Goal: Complete application form: Complete application form

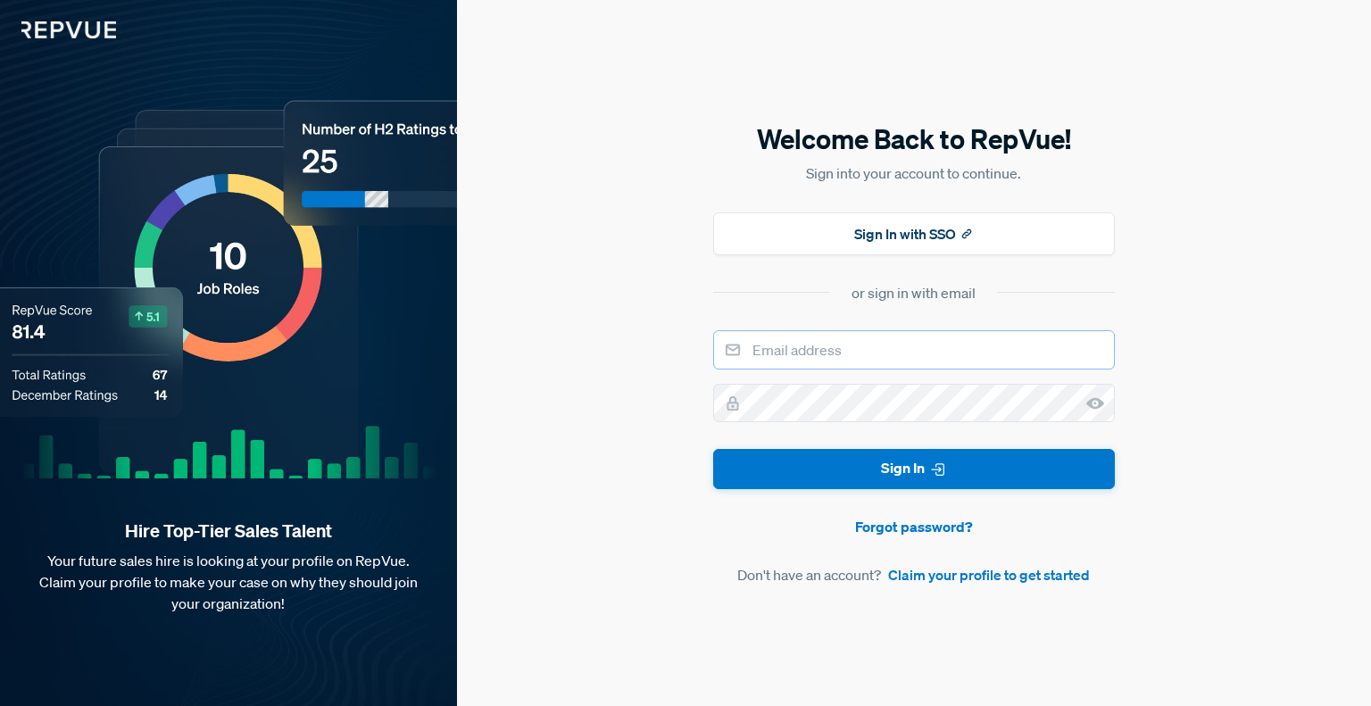
click at [831, 352] on input "email" at bounding box center [914, 349] width 402 height 39
type input "[EMAIL_ADDRESS][DOMAIN_NAME]"
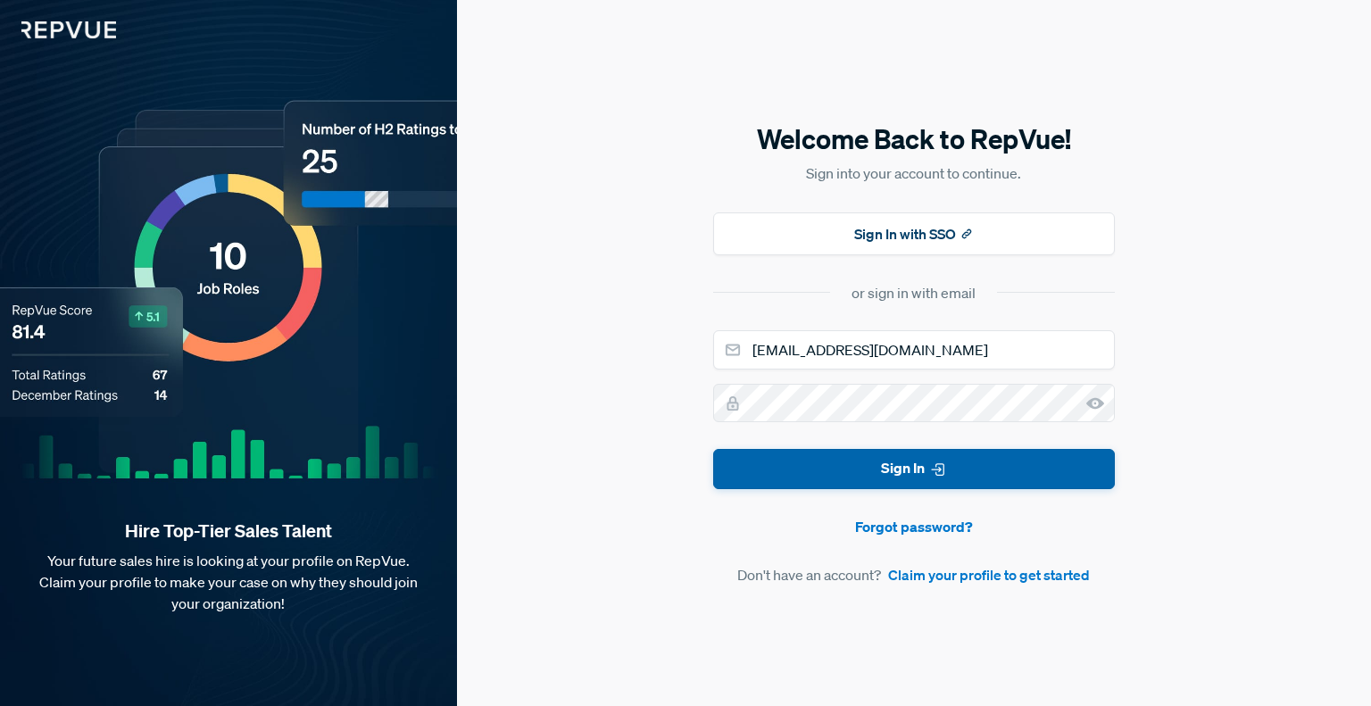
click at [791, 465] on button "Sign In" at bounding box center [914, 469] width 402 height 40
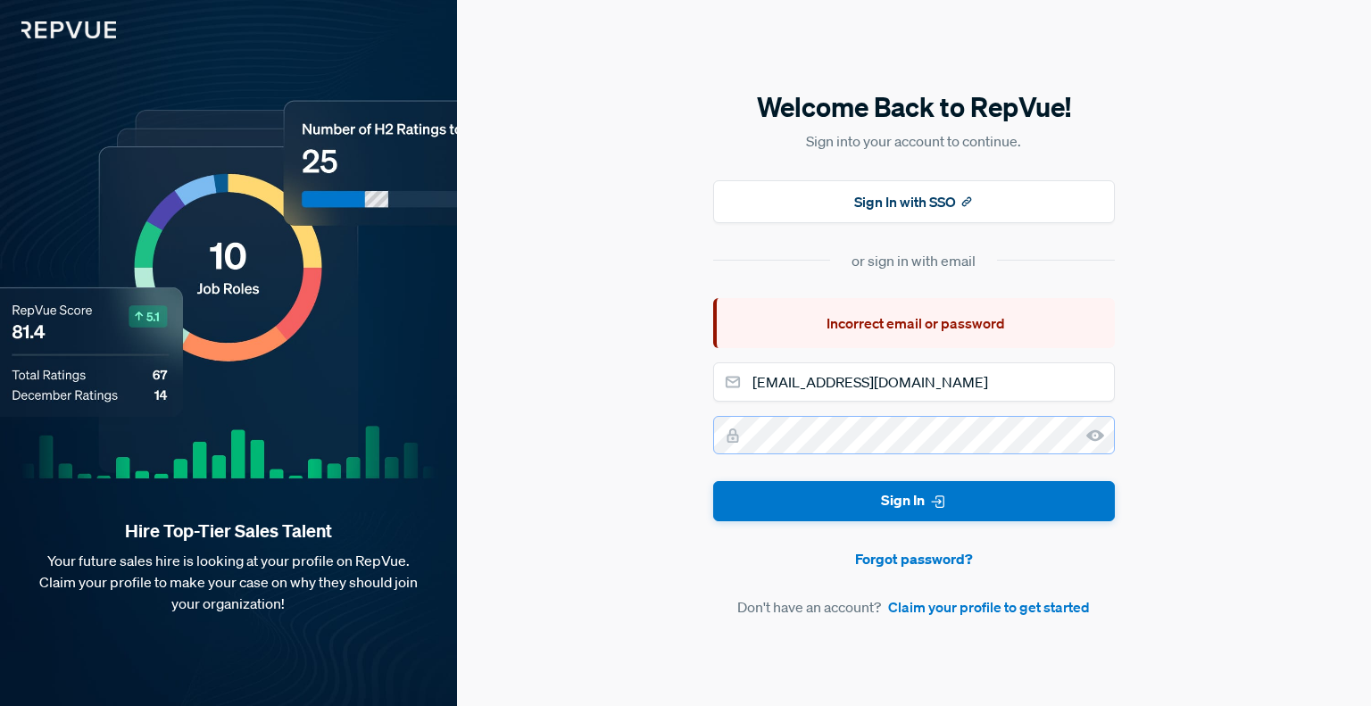
click at [708, 424] on div "Welcome Back to RepVue! Sign into your account to continue. Sign In with SSO or…" at bounding box center [914, 353] width 914 height 706
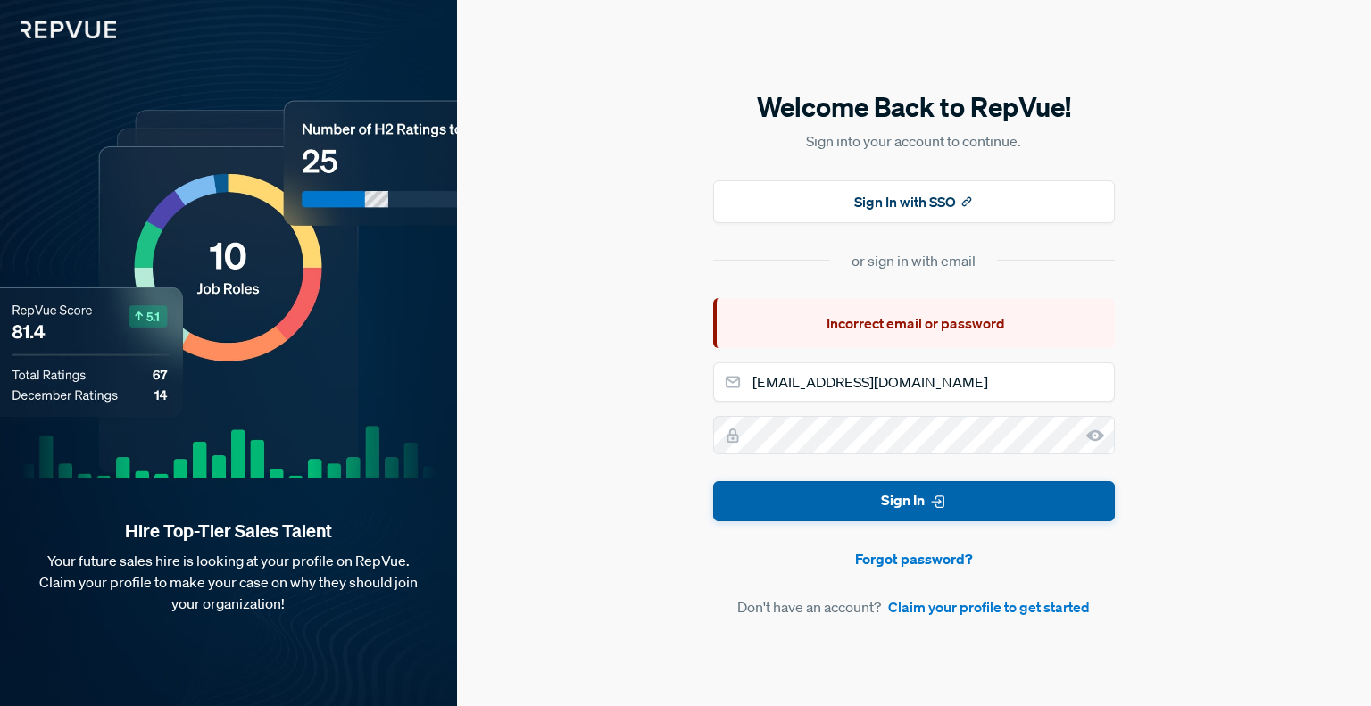
click at [893, 499] on button "Sign In" at bounding box center [914, 501] width 402 height 40
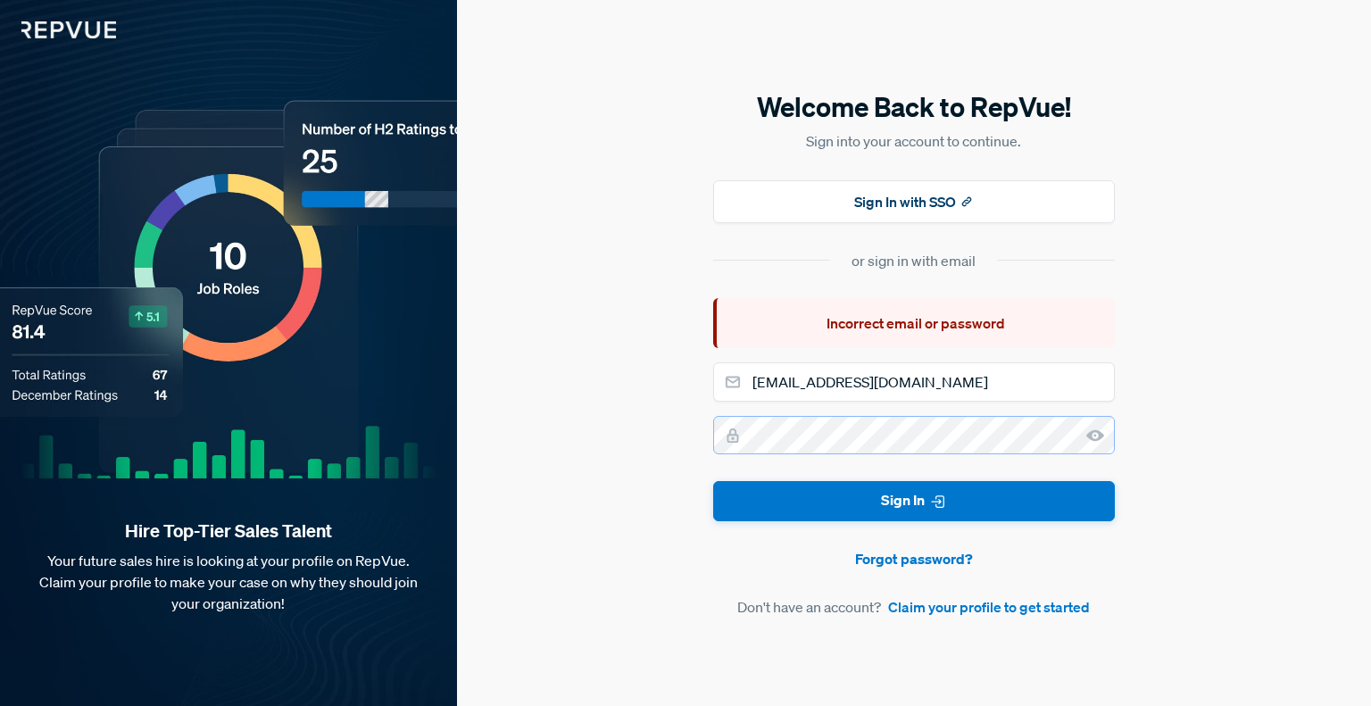
click at [747, 405] on form "[EMAIL_ADDRESS][DOMAIN_NAME] Sign In Forgot password? Don't have an account? Cl…" at bounding box center [914, 489] width 402 height 255
click at [954, 609] on link "Claim your profile to get started" at bounding box center [989, 606] width 202 height 21
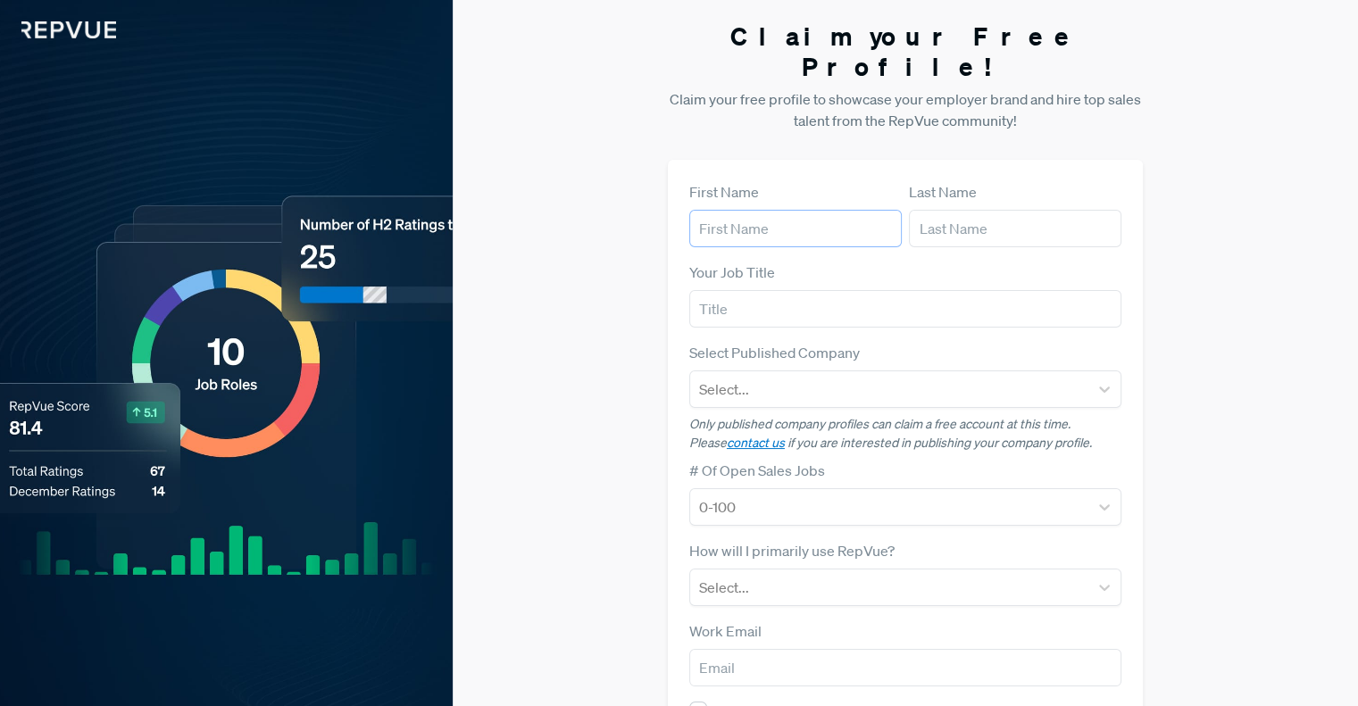
click at [805, 210] on input "text" at bounding box center [795, 228] width 212 height 37
type input "Kayla"
click at [939, 210] on input "text" at bounding box center [1015, 228] width 212 height 37
type input "Brown"
click at [918, 290] on input "text" at bounding box center [905, 308] width 432 height 37
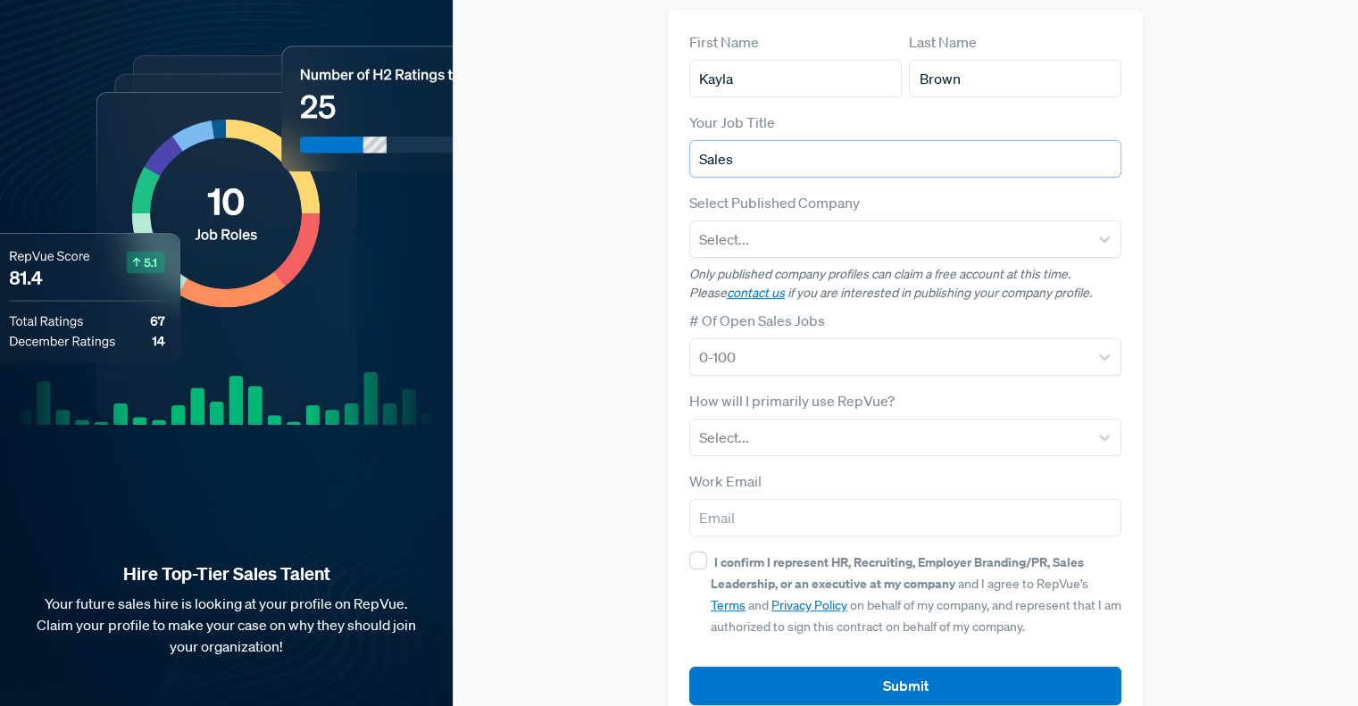
scroll to position [161, 0]
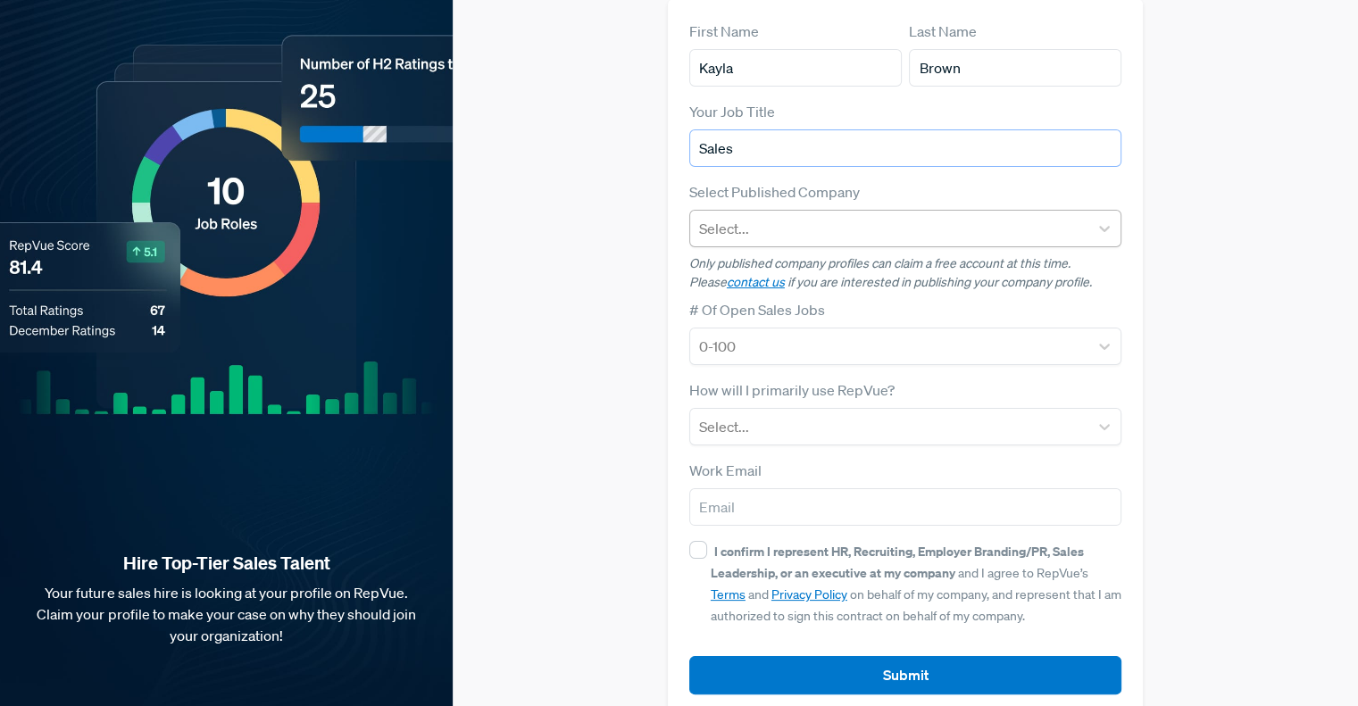
type input "Sales"
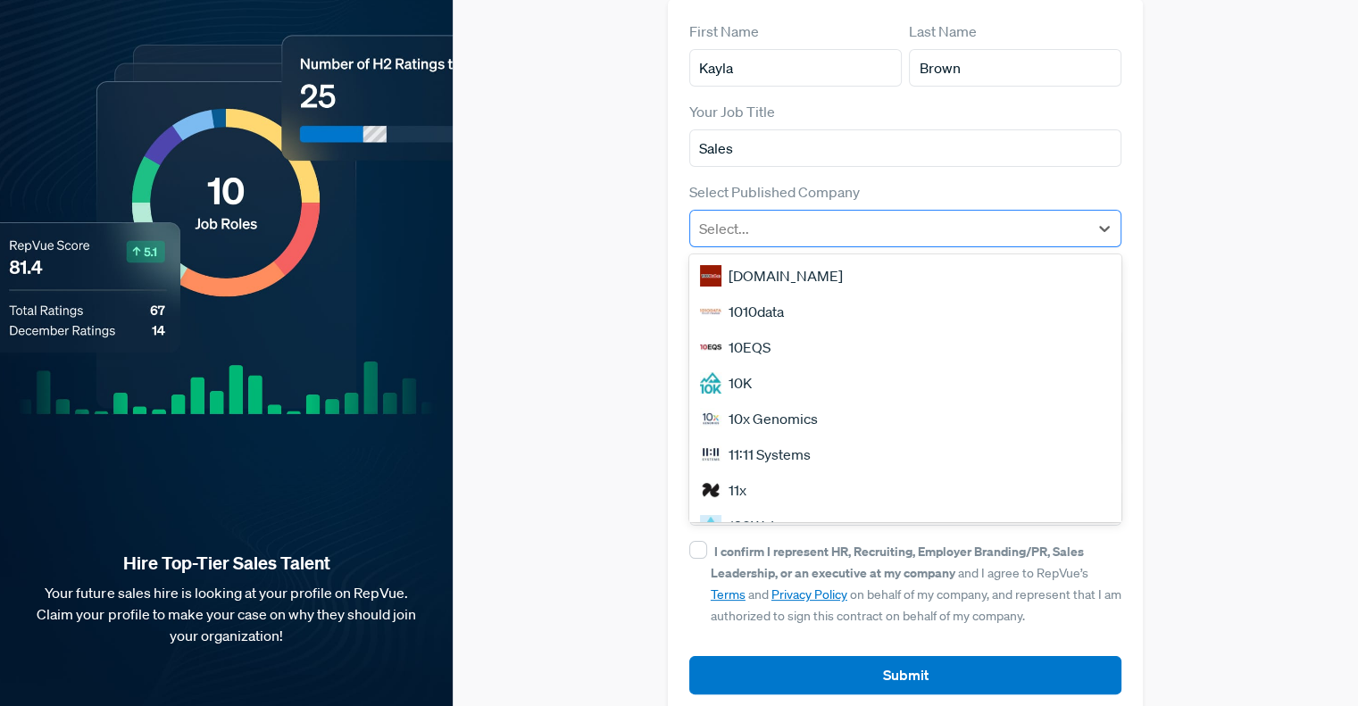
click at [718, 216] on div at bounding box center [889, 228] width 380 height 25
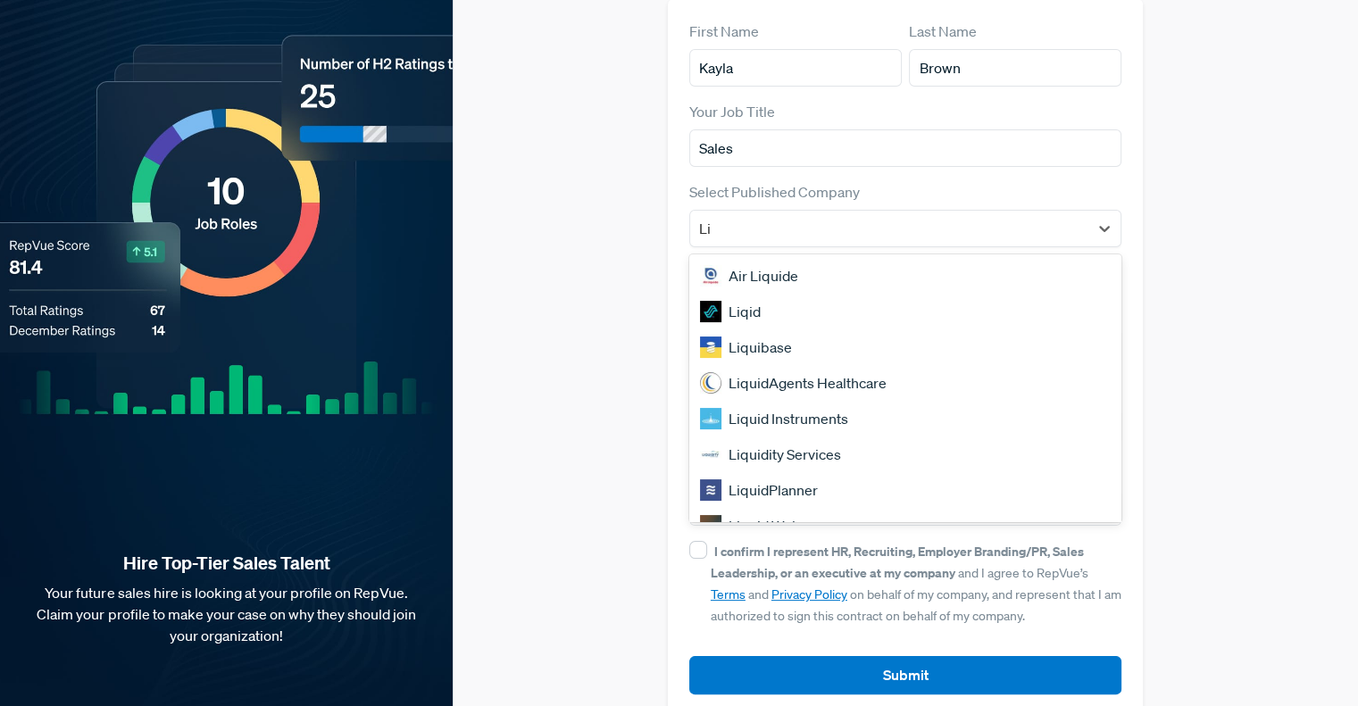
type input "L"
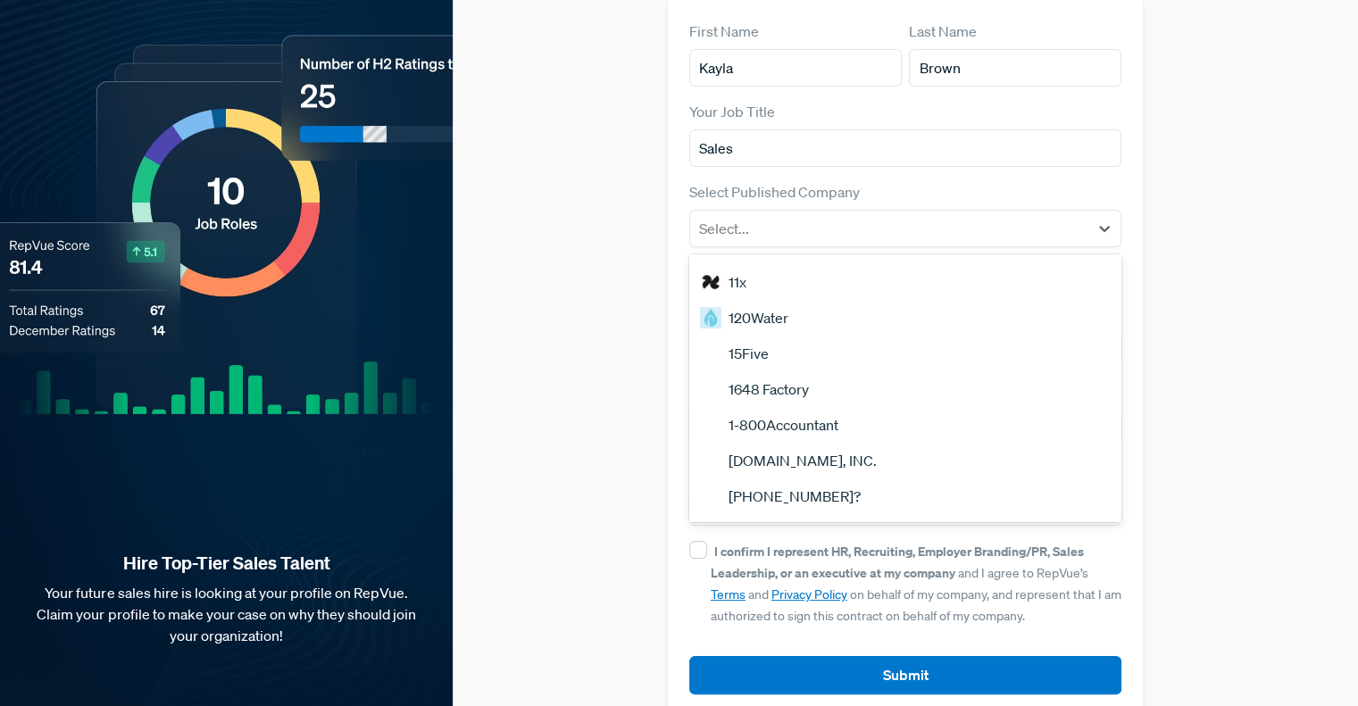
scroll to position [0, 0]
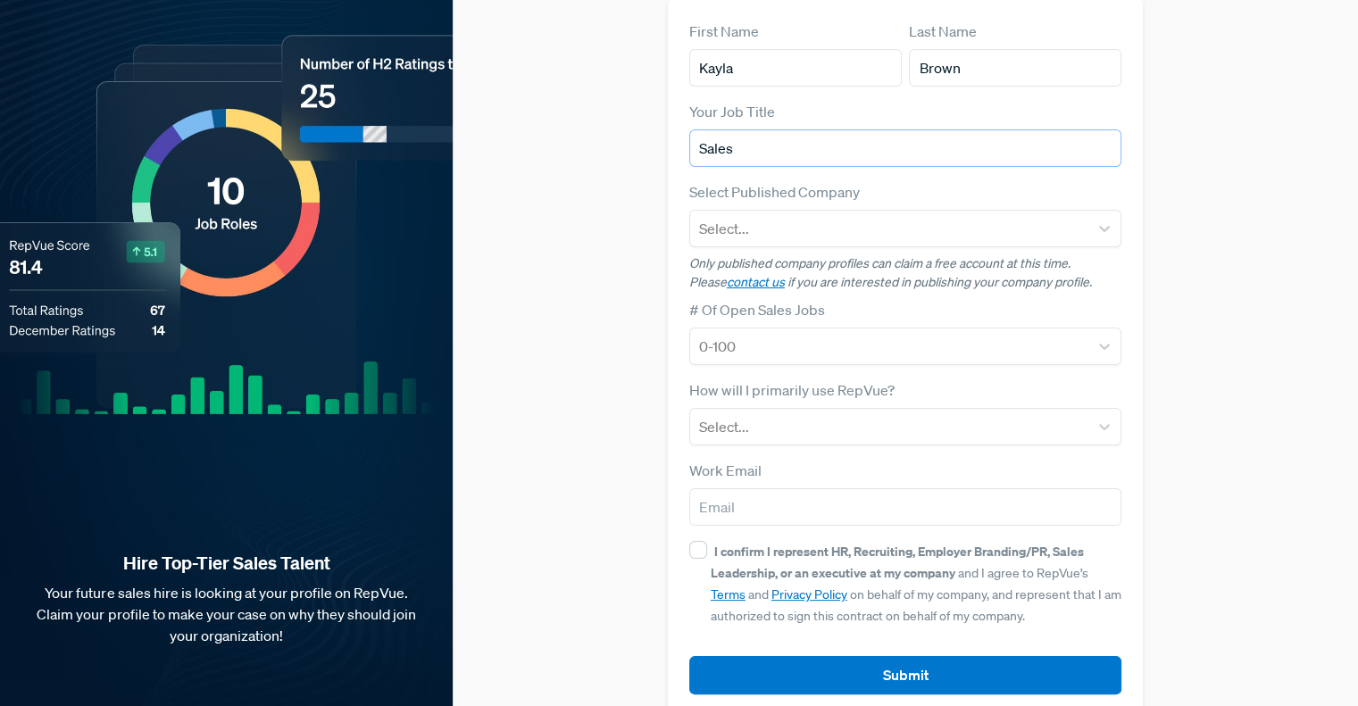
click at [958, 129] on input "Sales" at bounding box center [905, 147] width 432 height 37
click at [915, 216] on div at bounding box center [889, 228] width 380 height 25
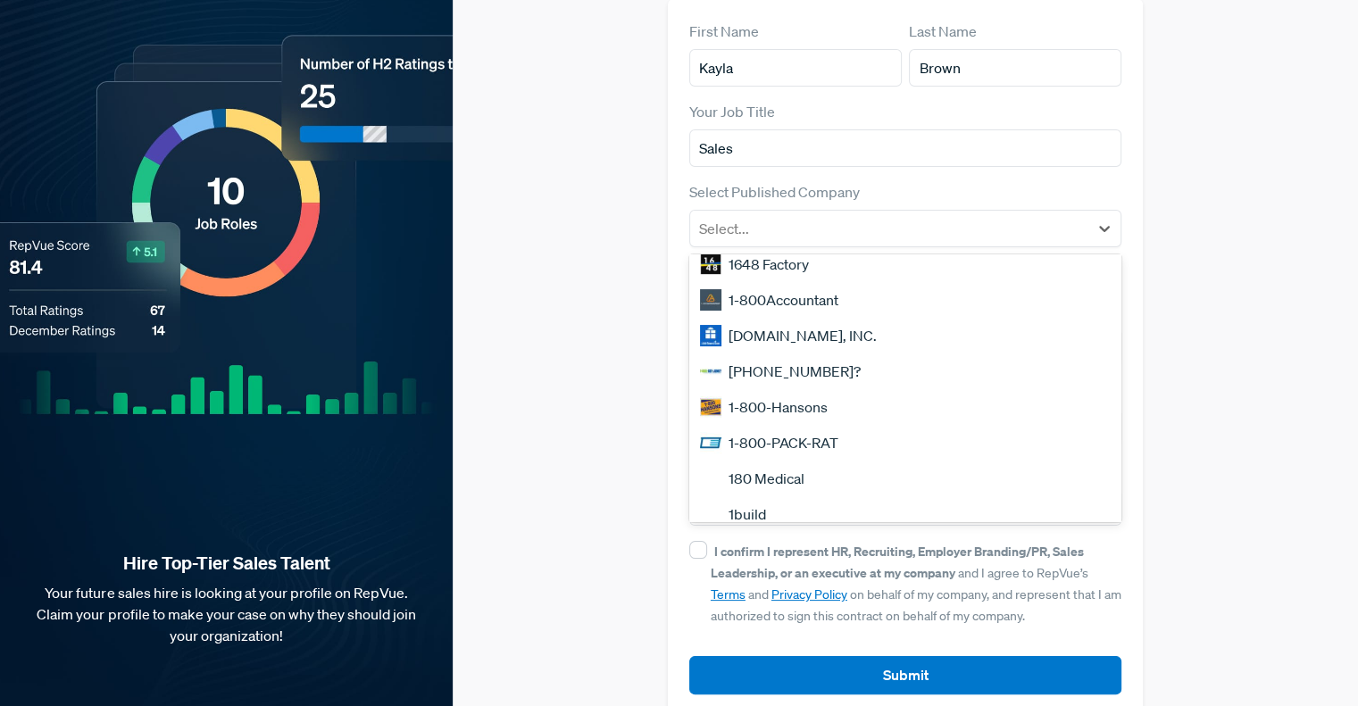
scroll to position [350, 0]
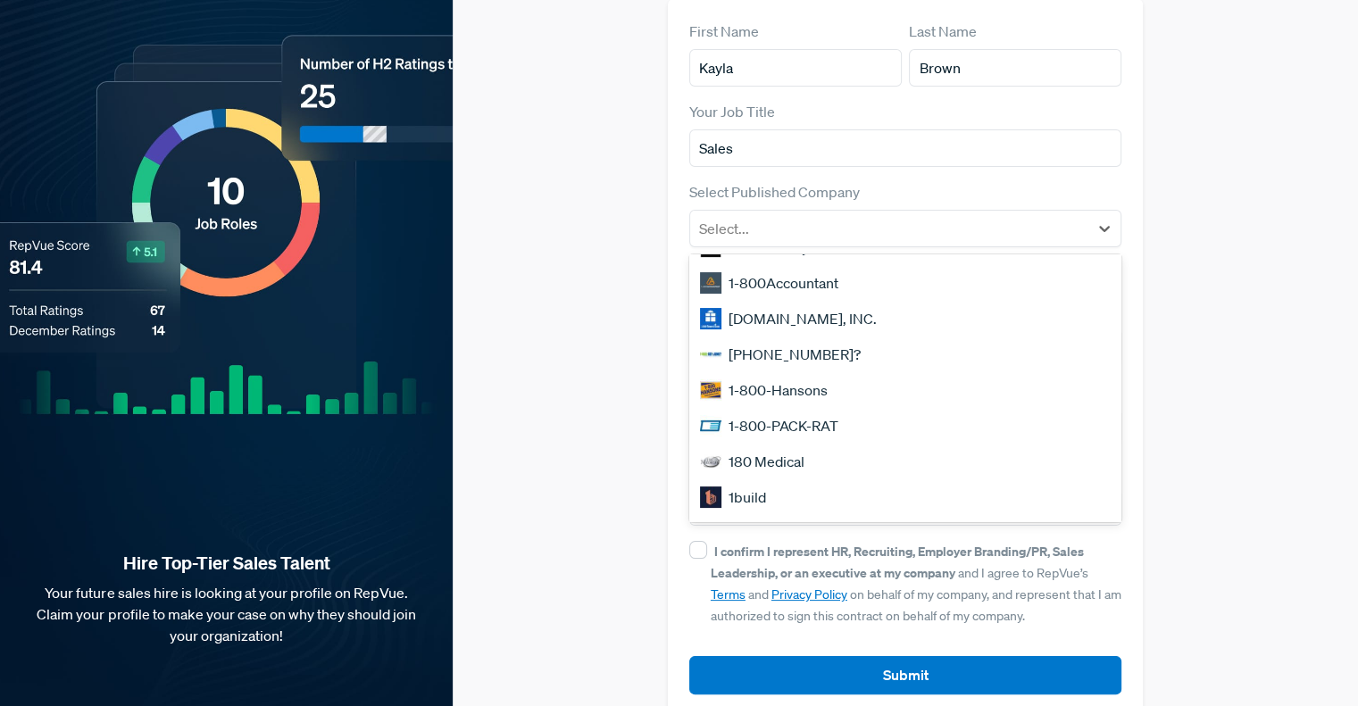
click at [760, 337] on div "[PHONE_NUMBER]?" at bounding box center [905, 355] width 432 height 36
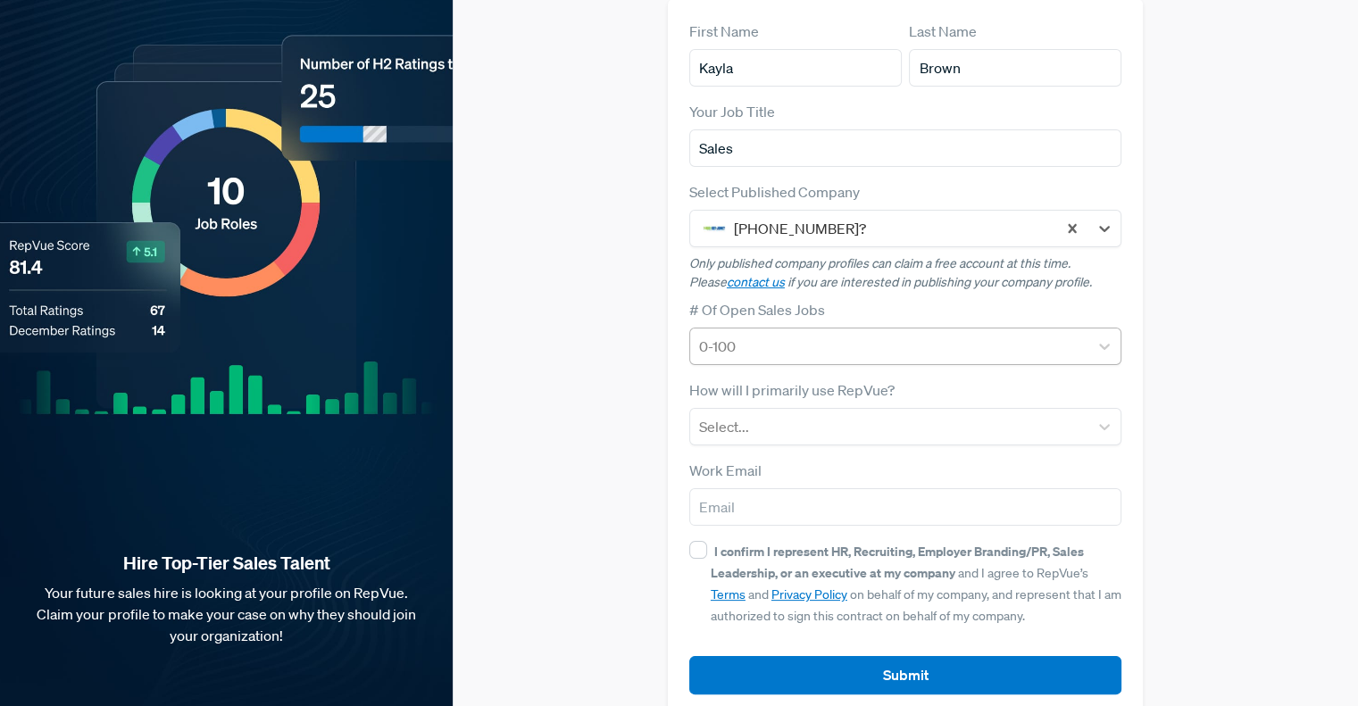
click at [759, 334] on div at bounding box center [889, 346] width 380 height 25
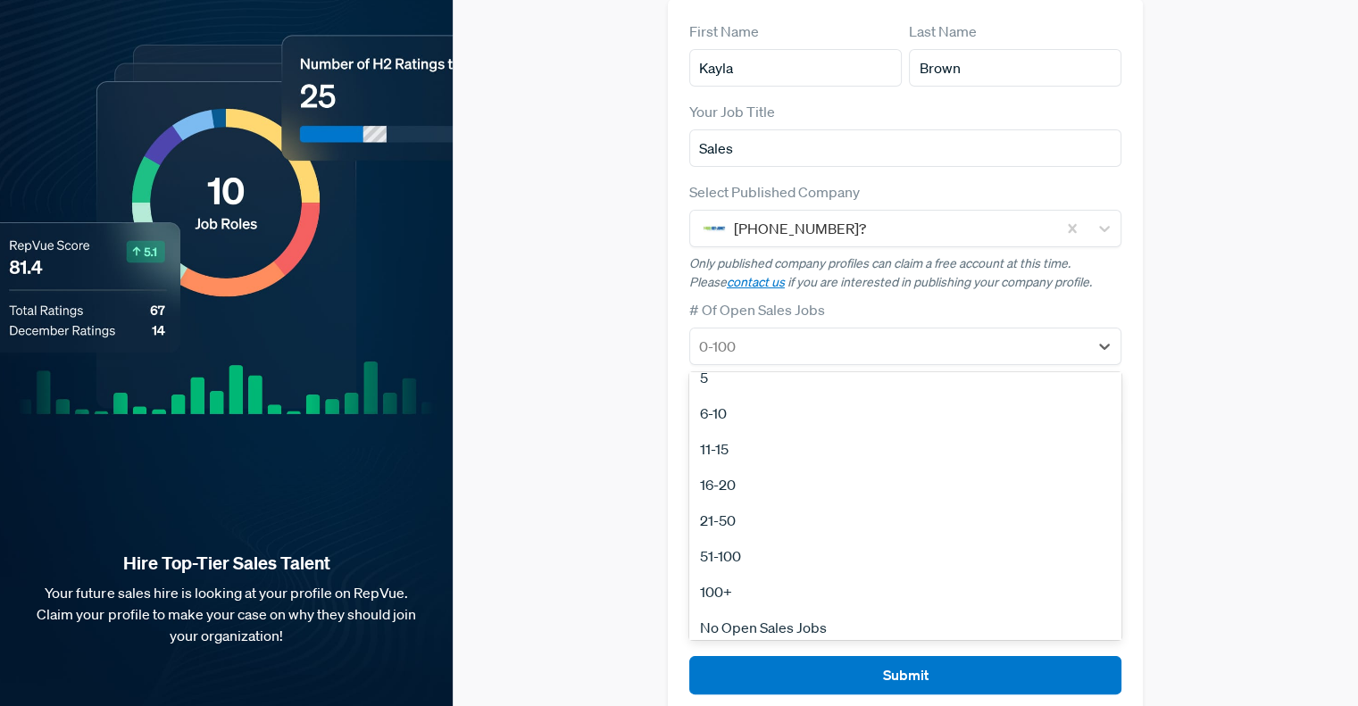
scroll to position [160, 0]
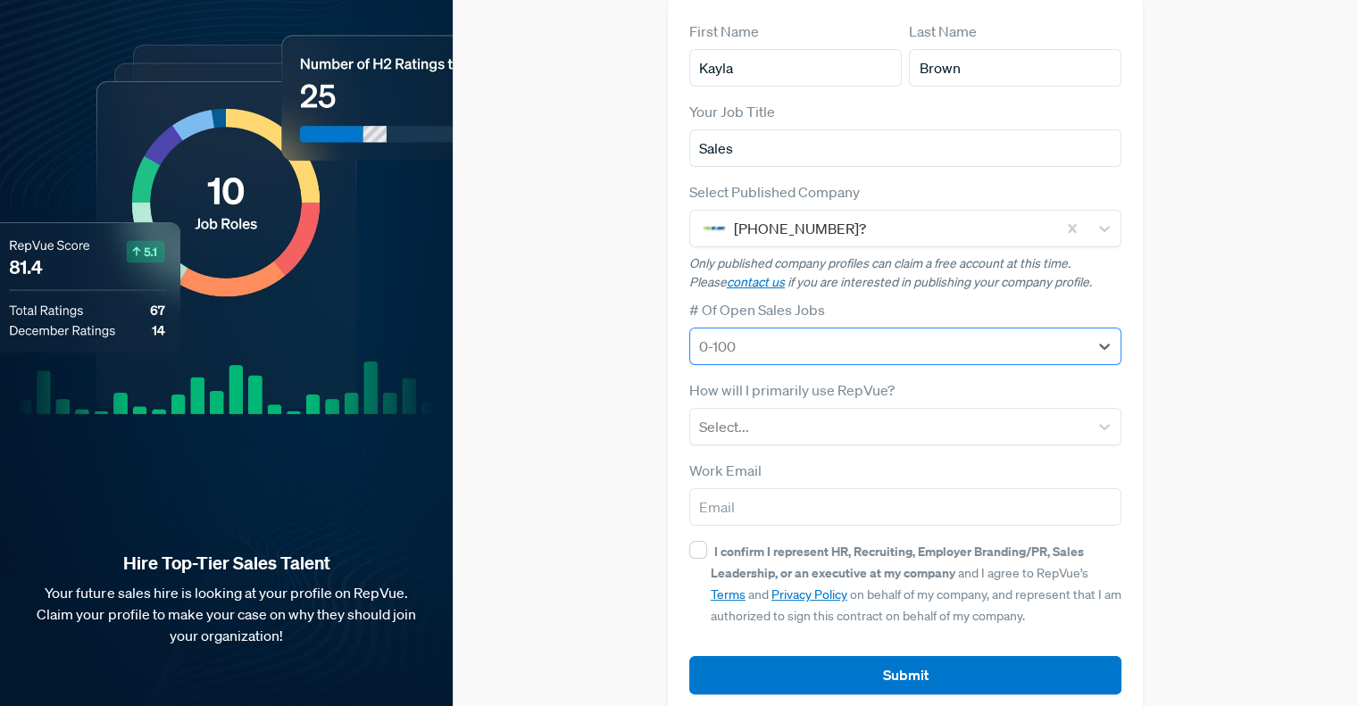
click at [773, 333] on div "0-100" at bounding box center [905, 346] width 432 height 37
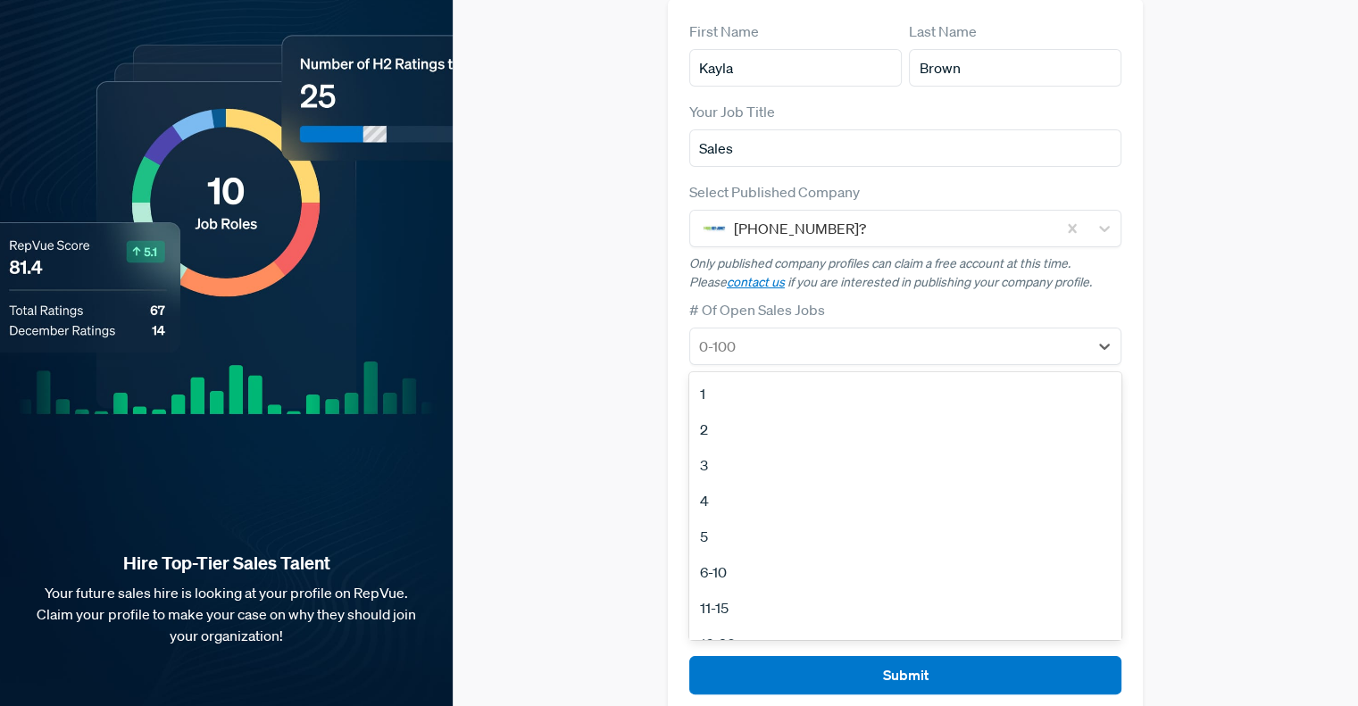
scroll to position [168, 0]
click at [966, 601] on div "No Open Sales Jobs" at bounding box center [905, 619] width 432 height 36
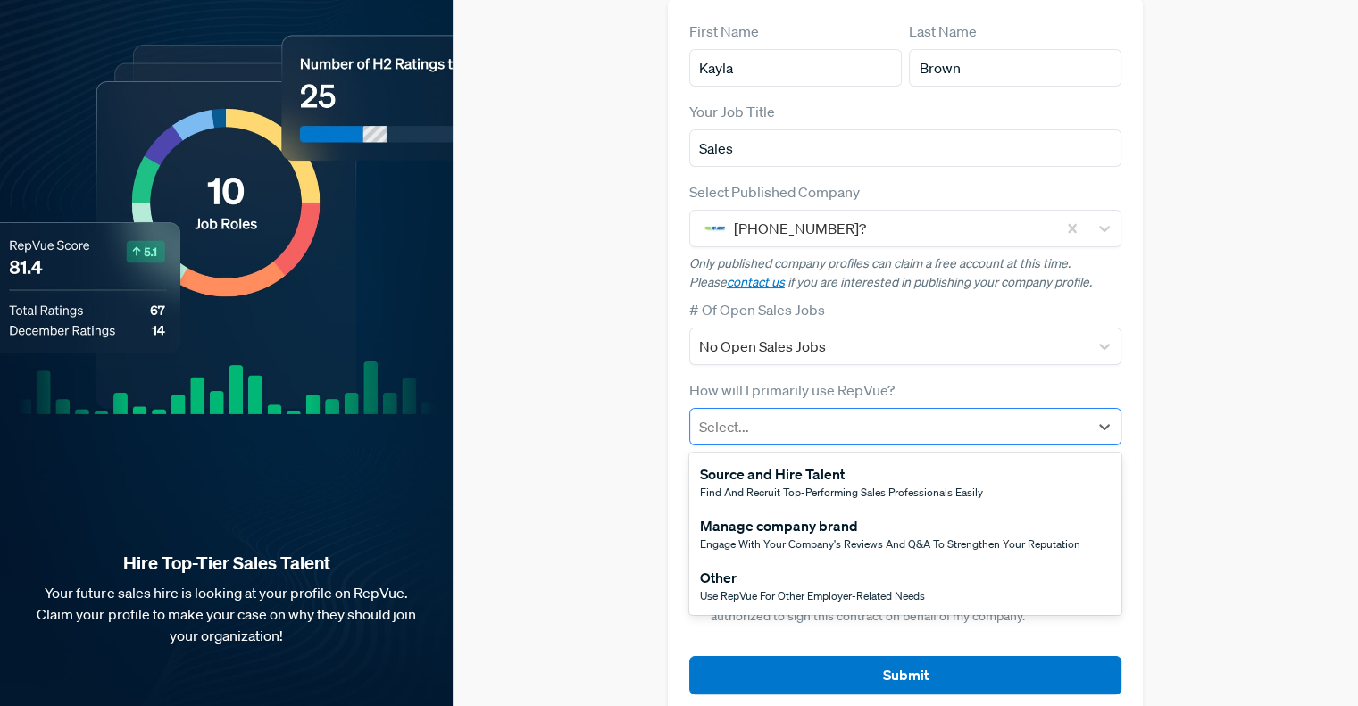
click at [878, 414] on div at bounding box center [889, 426] width 380 height 25
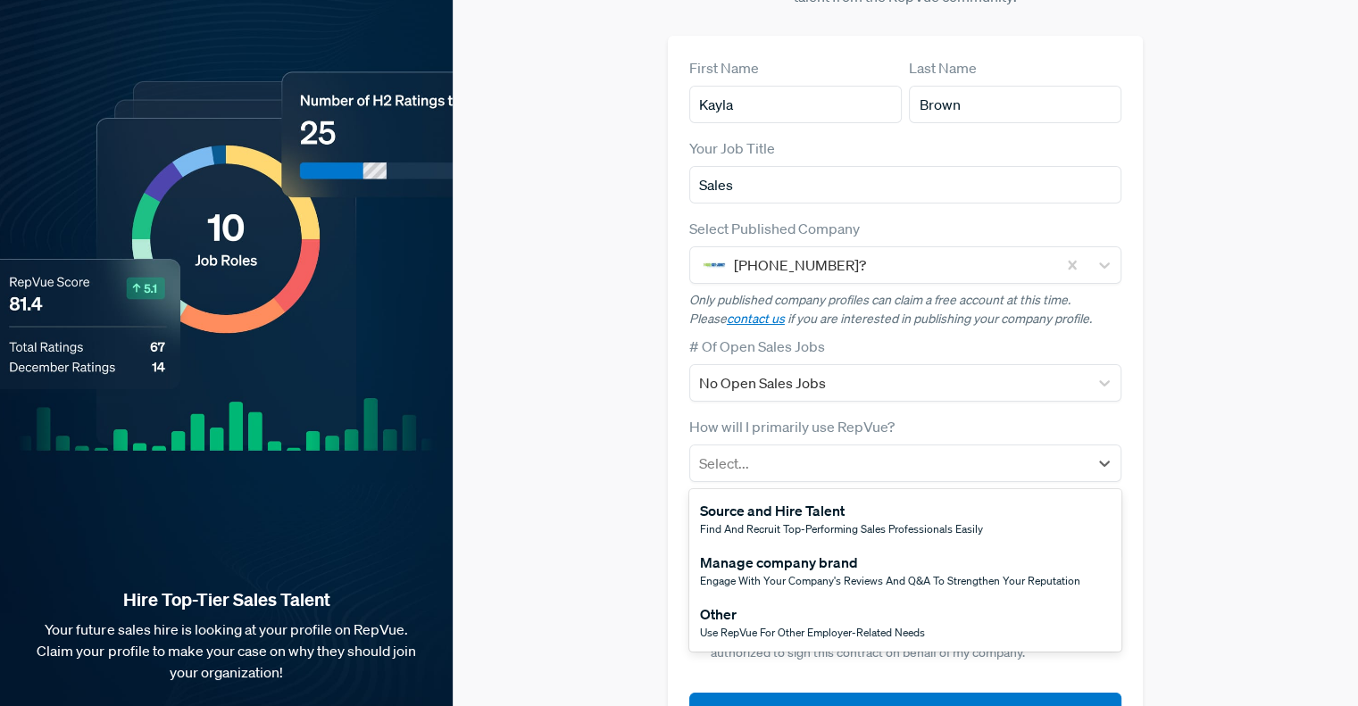
scroll to position [161, 0]
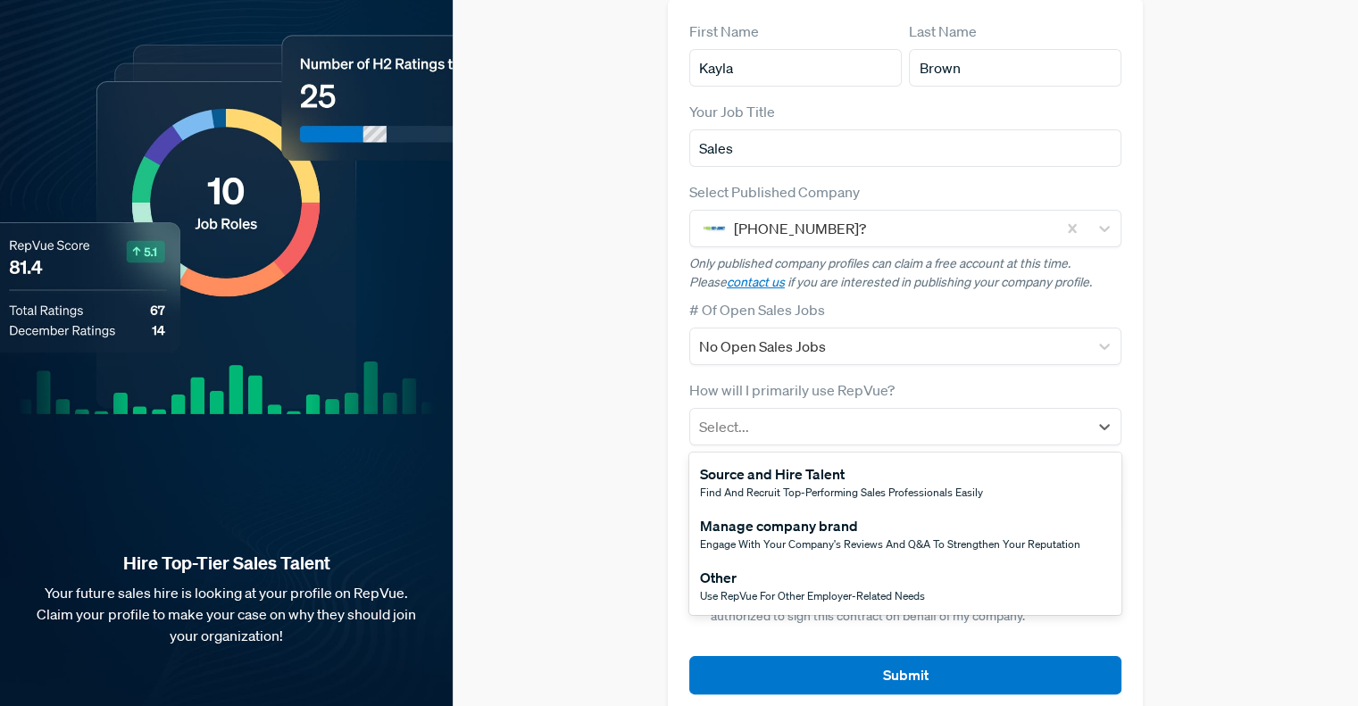
click at [811, 567] on div "Other" at bounding box center [812, 577] width 225 height 21
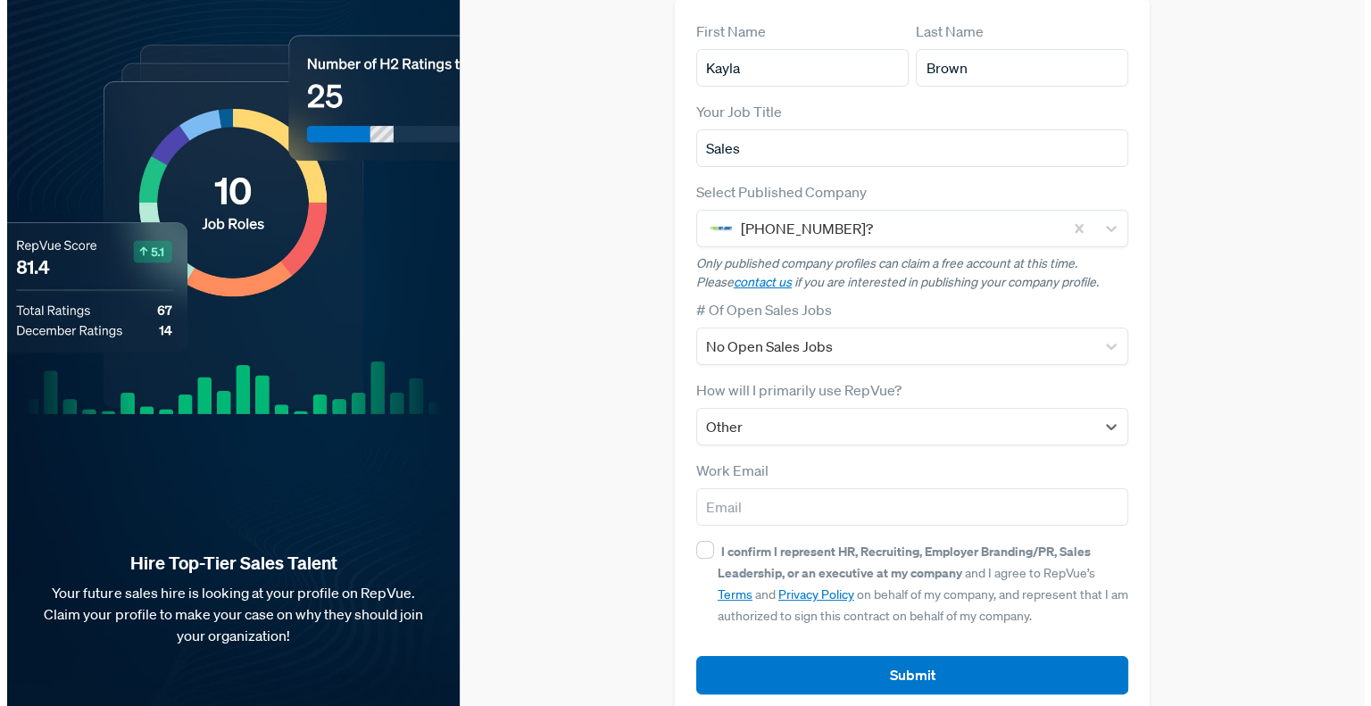
scroll to position [0, 0]
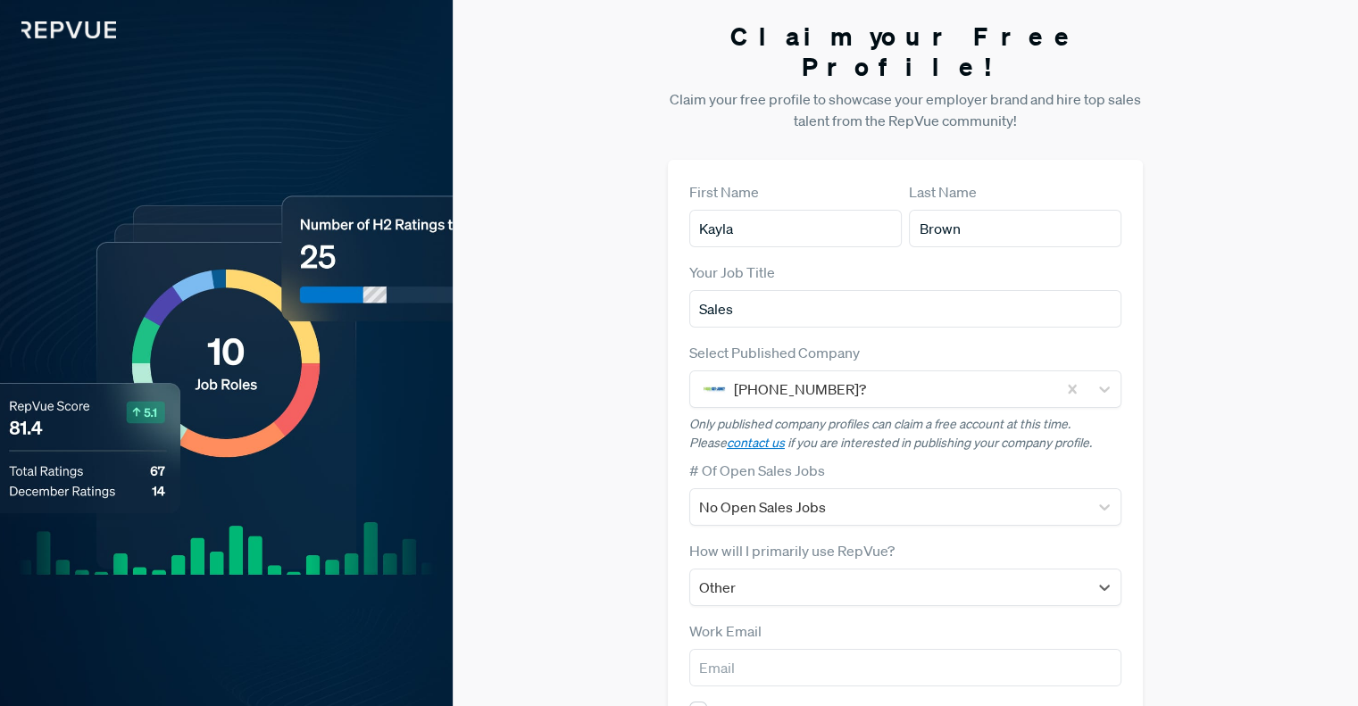
click at [62, 29] on img at bounding box center [58, 19] width 116 height 38
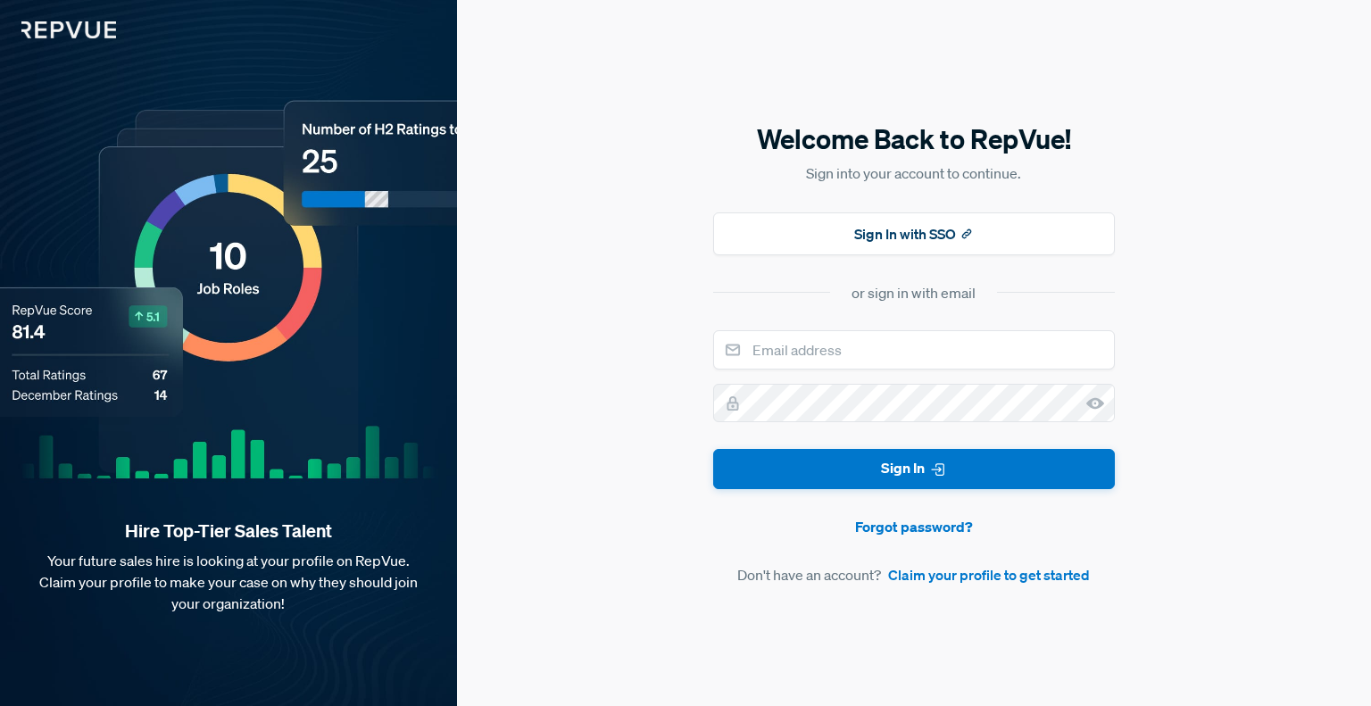
click at [66, 29] on img at bounding box center [58, 19] width 116 height 38
